Goal: Information Seeking & Learning: Learn about a topic

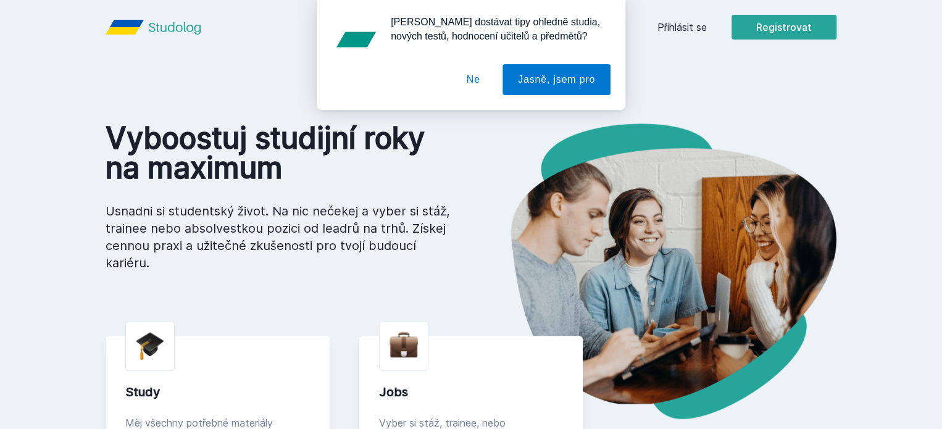
click at [482, 79] on button "Ne" at bounding box center [473, 79] width 44 height 31
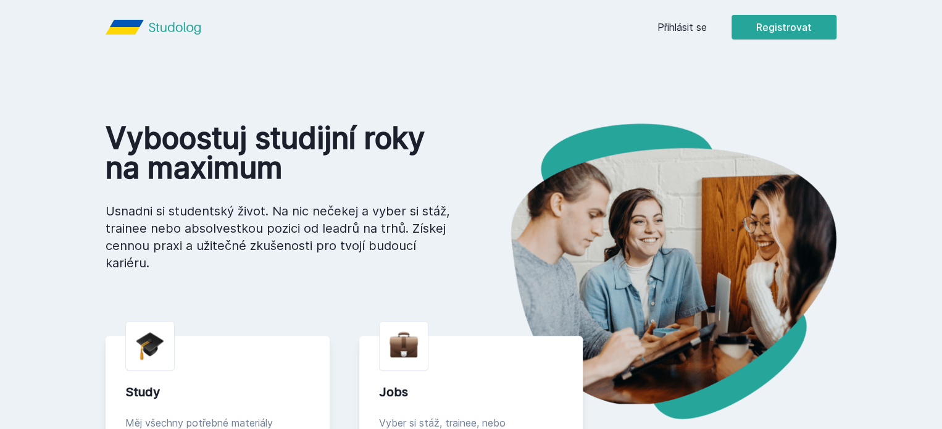
click at [707, 31] on link "Přihlásit se" at bounding box center [681, 27] width 49 height 15
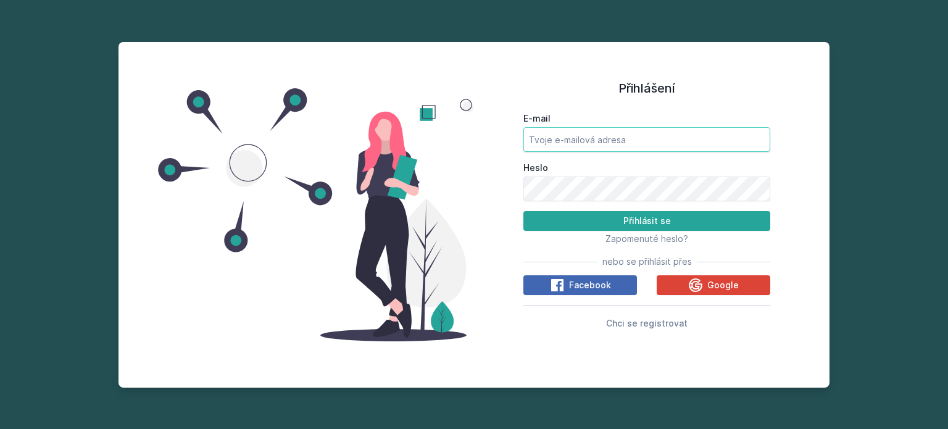
click at [607, 142] on input "E-mail" at bounding box center [646, 139] width 247 height 25
type input "[EMAIL_ADDRESS][PERSON_NAME][DOMAIN_NAME]"
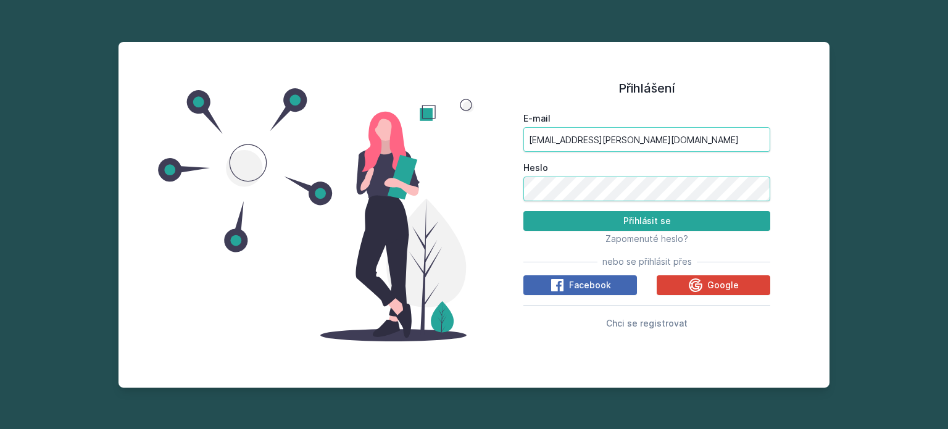
click at [523, 211] on button "Přihlásit se" at bounding box center [646, 221] width 247 height 20
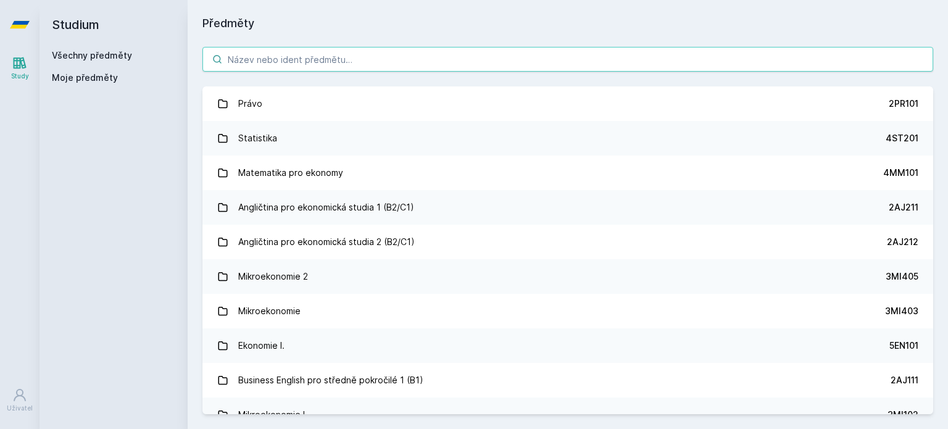
click at [368, 56] on input "search" at bounding box center [567, 59] width 731 height 25
paste input "1FP424"
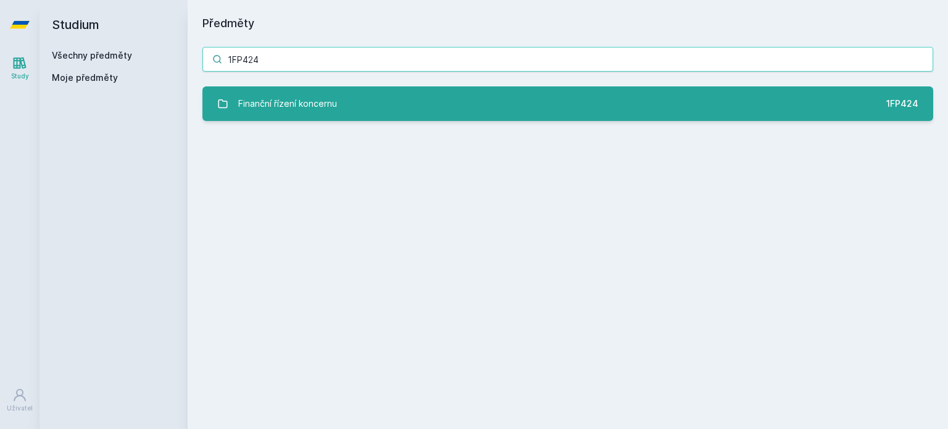
type input "1FP424"
click at [362, 99] on link "Finanční řízení koncernu 1FP424" at bounding box center [567, 103] width 731 height 35
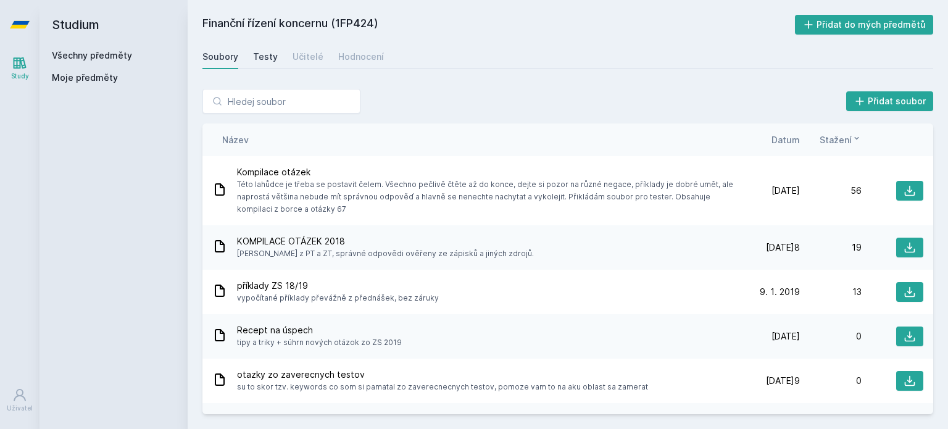
click at [266, 58] on div "Testy" at bounding box center [265, 57] width 25 height 12
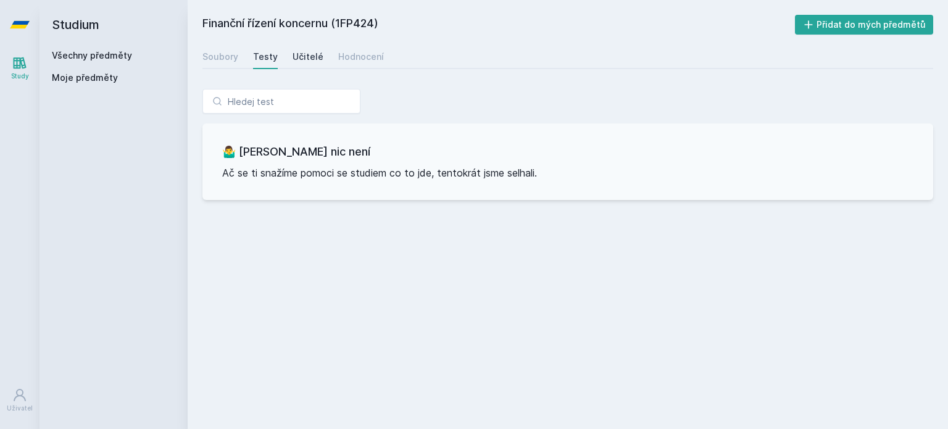
click at [297, 56] on div "Učitelé" at bounding box center [308, 57] width 31 height 12
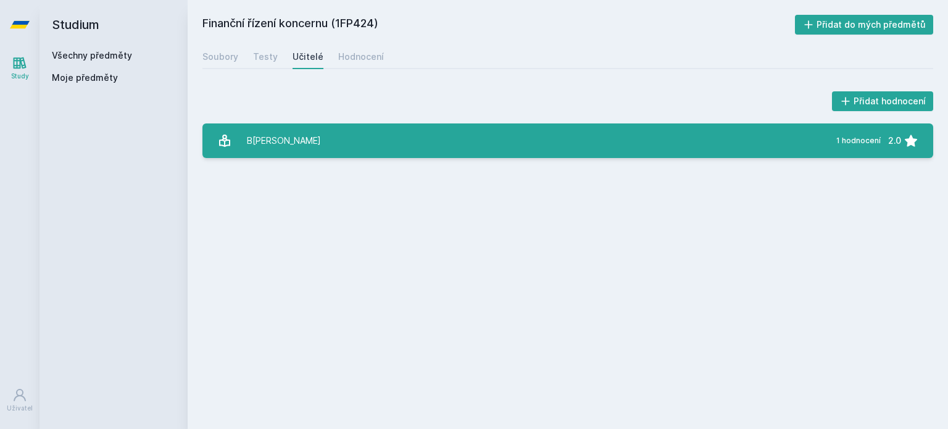
click at [337, 133] on link "[PERSON_NAME] 1 hodnocení 2.0" at bounding box center [567, 140] width 731 height 35
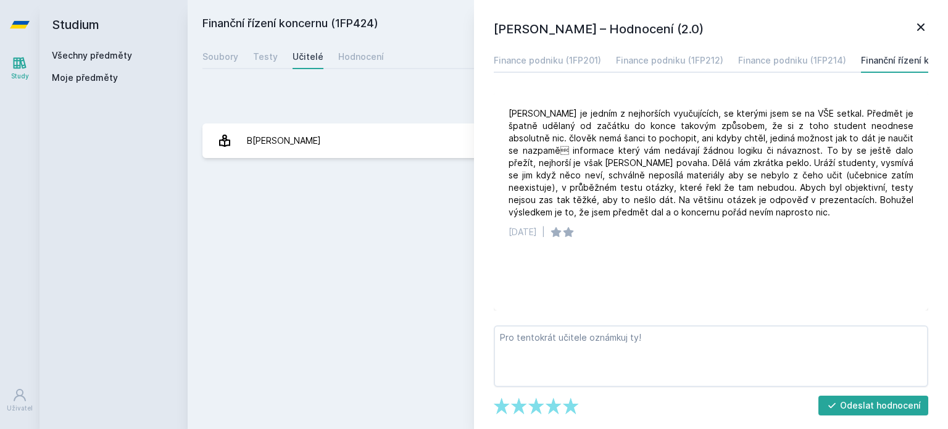
click at [923, 28] on icon at bounding box center [920, 27] width 15 height 15
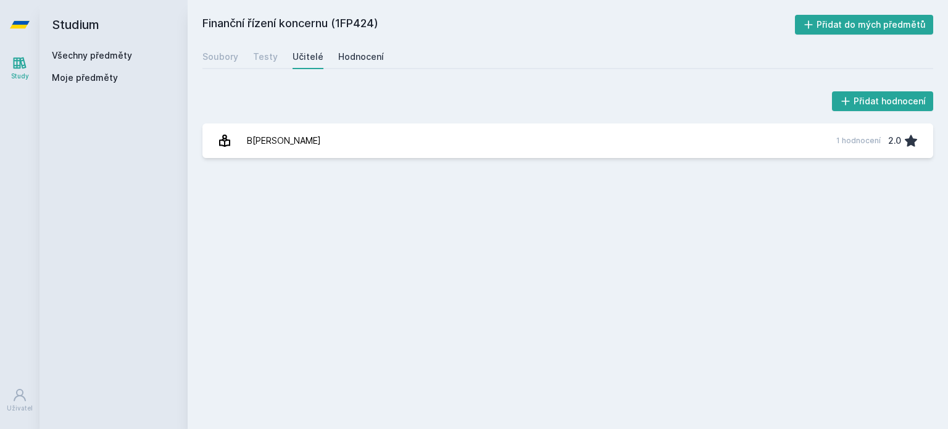
click at [362, 57] on div "Hodnocení" at bounding box center [361, 57] width 46 height 12
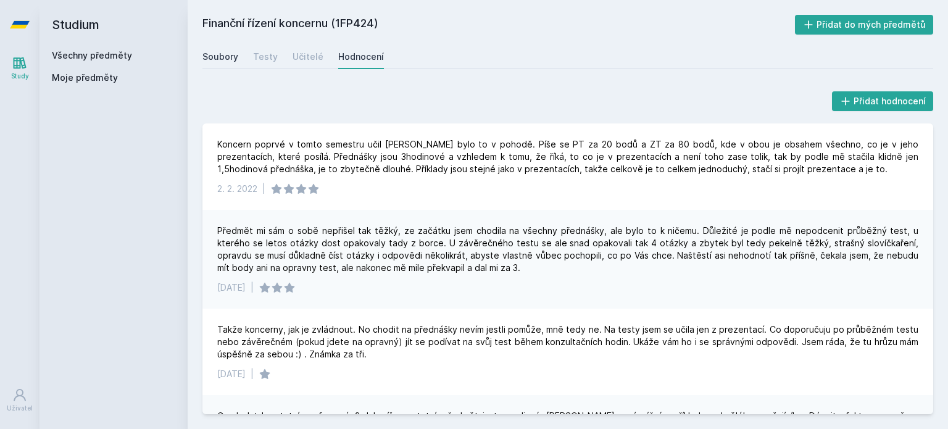
click at [220, 56] on div "Soubory" at bounding box center [220, 57] width 36 height 12
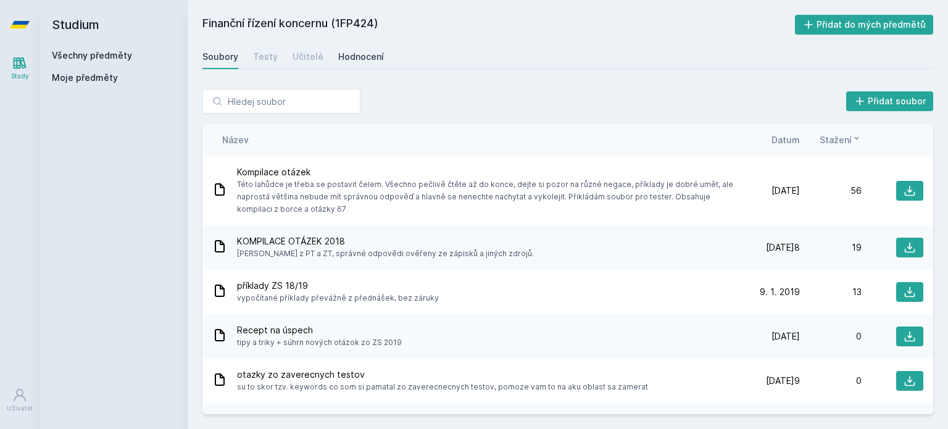
click at [348, 60] on div "Hodnocení" at bounding box center [361, 57] width 46 height 12
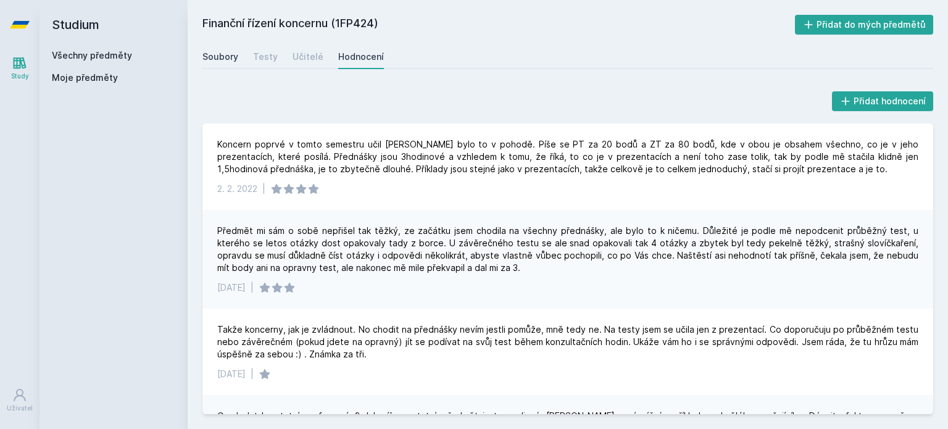
click at [225, 57] on div "Soubory" at bounding box center [220, 57] width 36 height 12
